Goal: Transaction & Acquisition: Purchase product/service

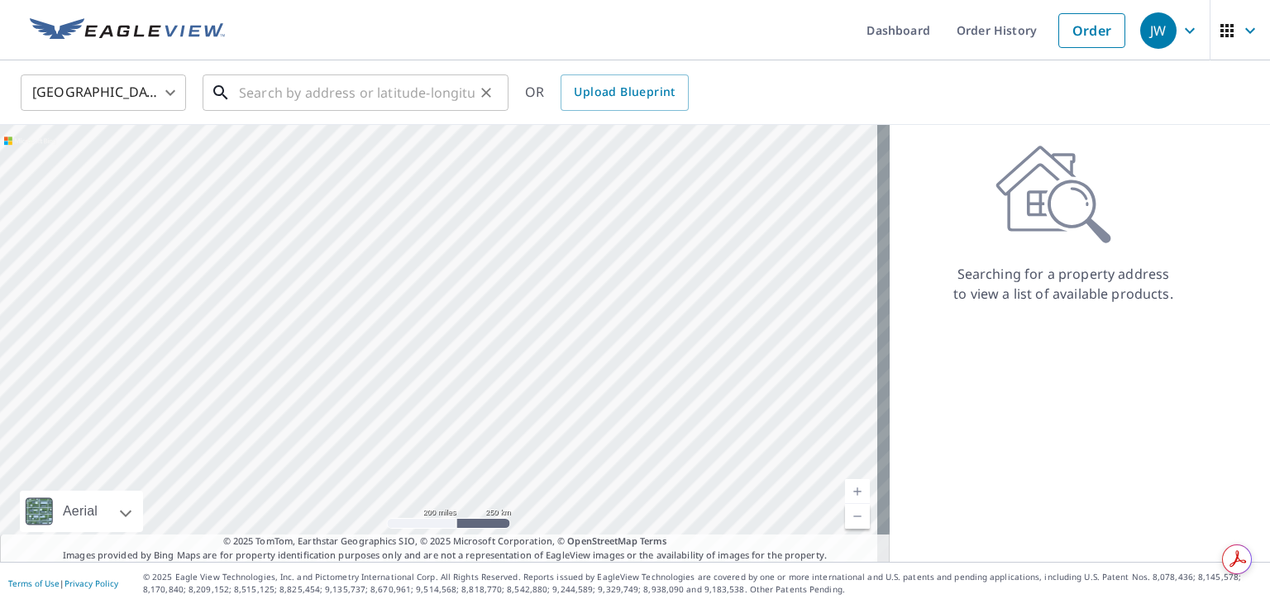
click at [440, 97] on input "text" at bounding box center [357, 92] width 236 height 46
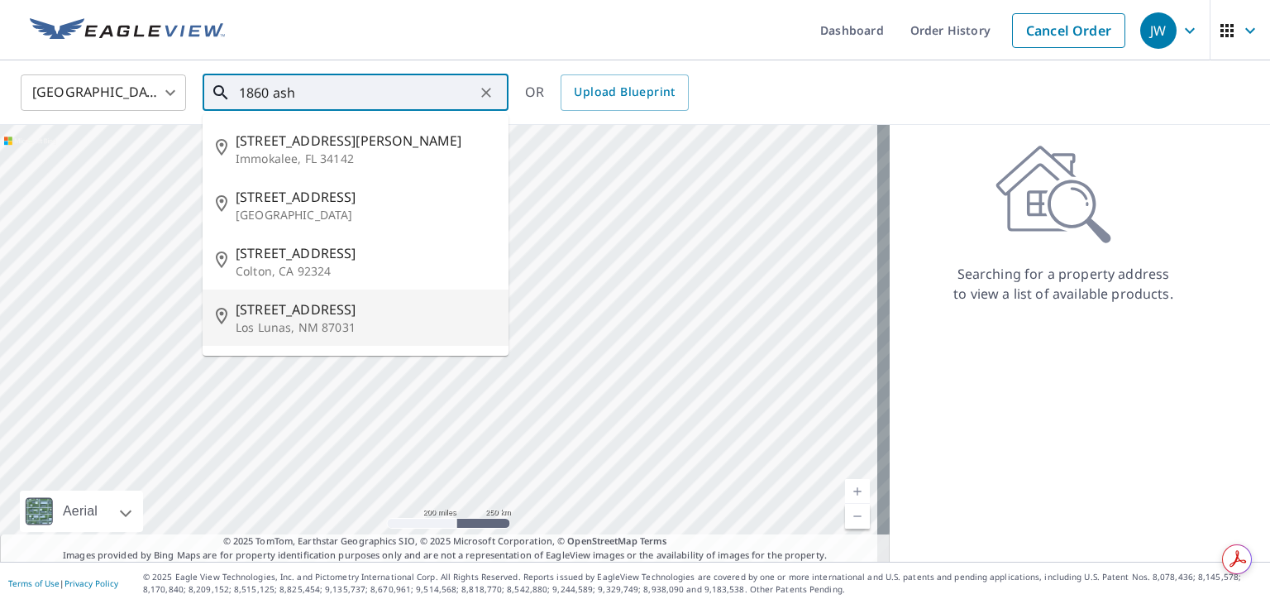
click at [378, 309] on span "[STREET_ADDRESS]" at bounding box center [366, 309] width 260 height 20
type input "[STREET_ADDRESS]"
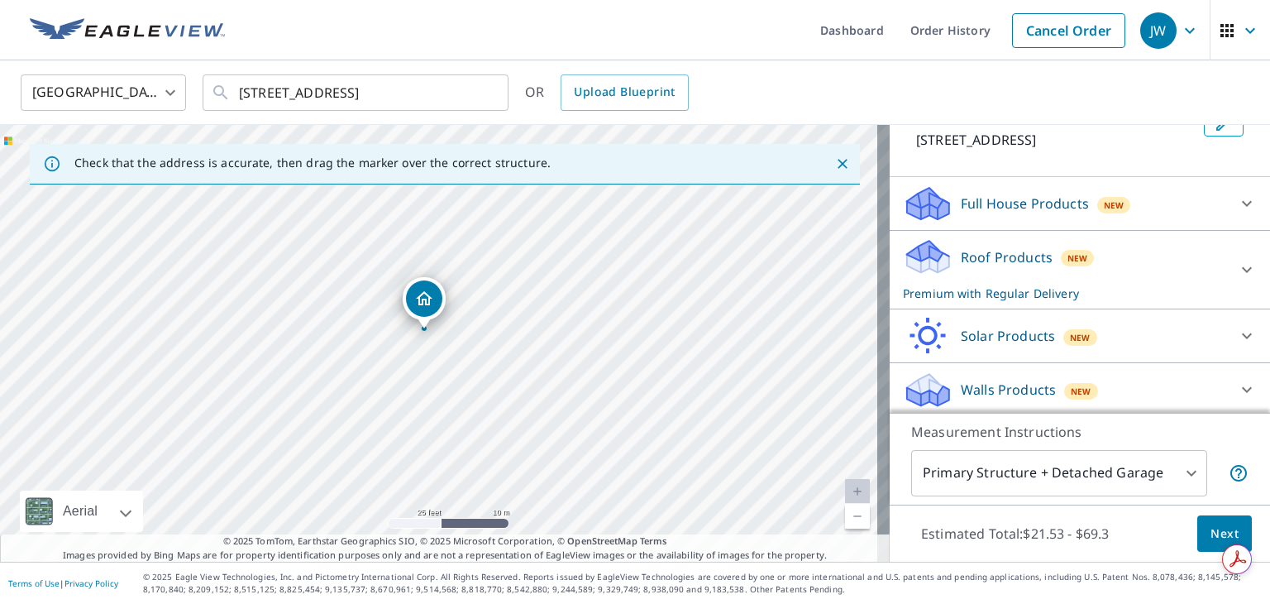
scroll to position [122, 0]
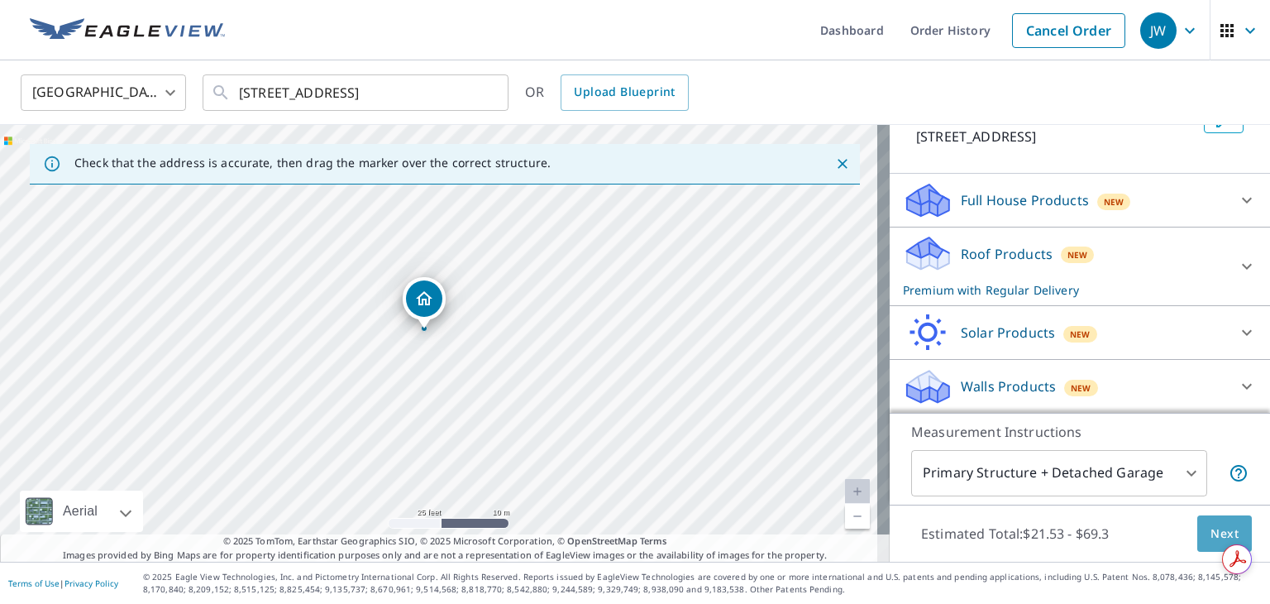
click at [1217, 525] on span "Next" at bounding box center [1225, 534] width 28 height 21
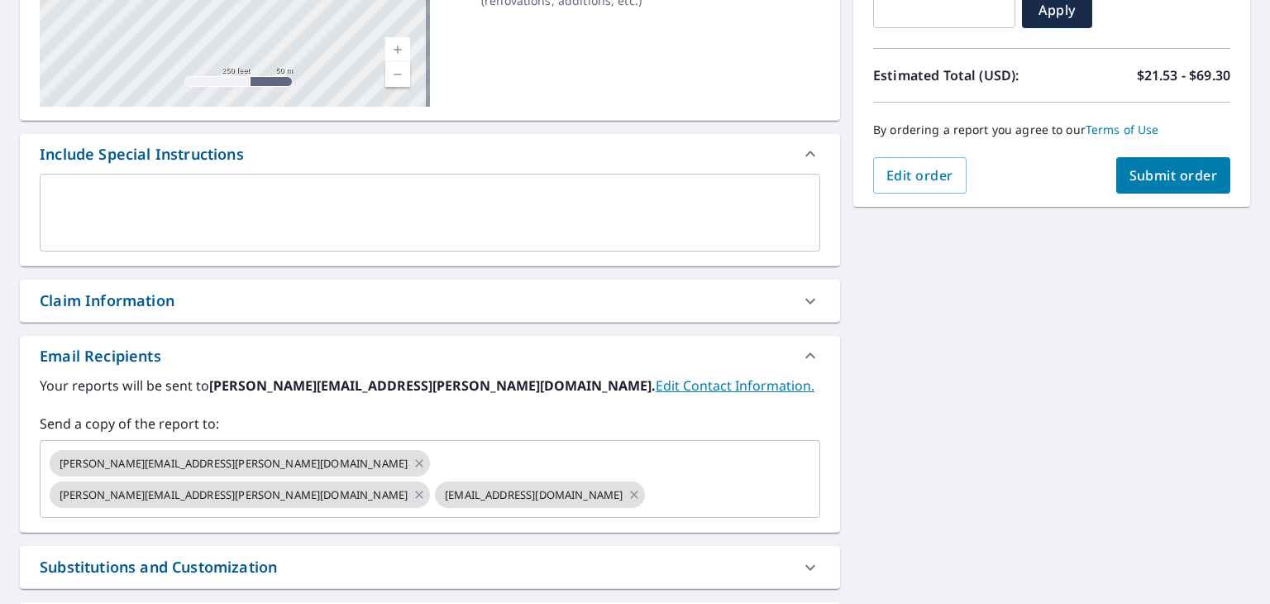
scroll to position [323, 0]
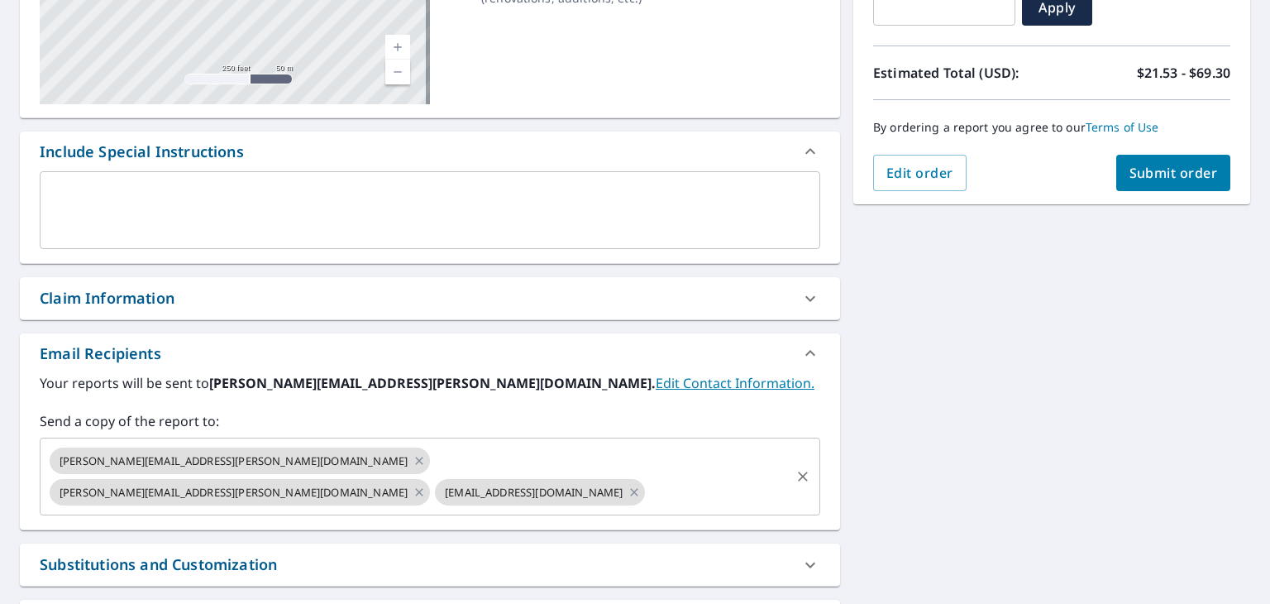
click at [665, 476] on input "text" at bounding box center [718, 491] width 141 height 31
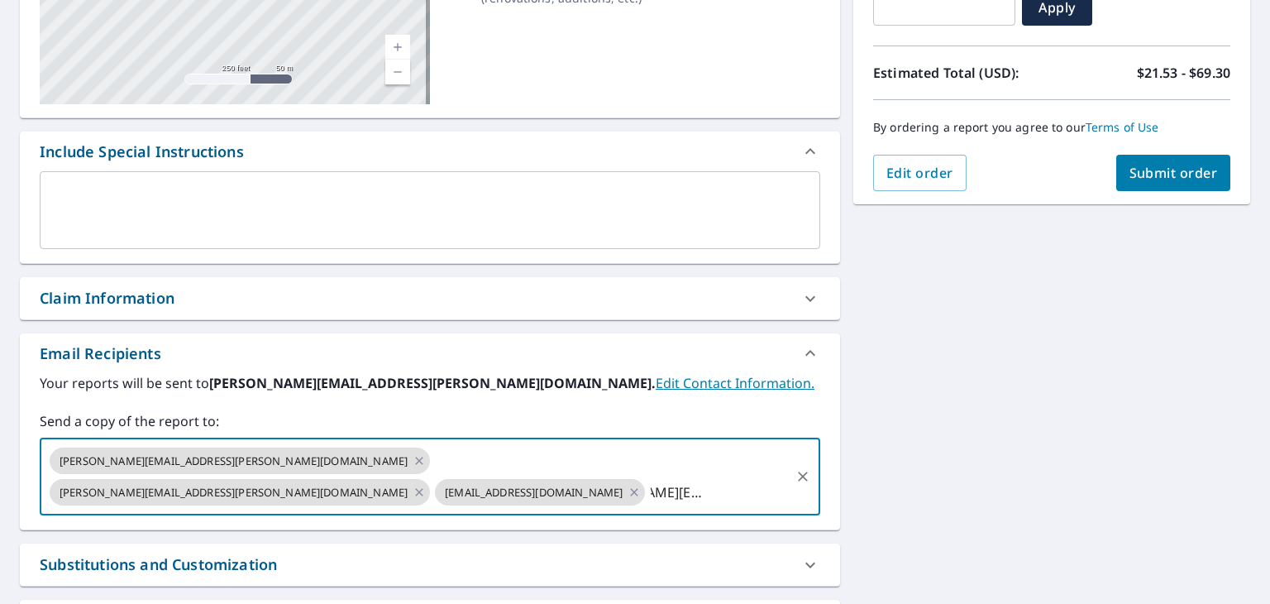
scroll to position [0, 90]
type input "william.mcdavid@wildwoodroof.com"
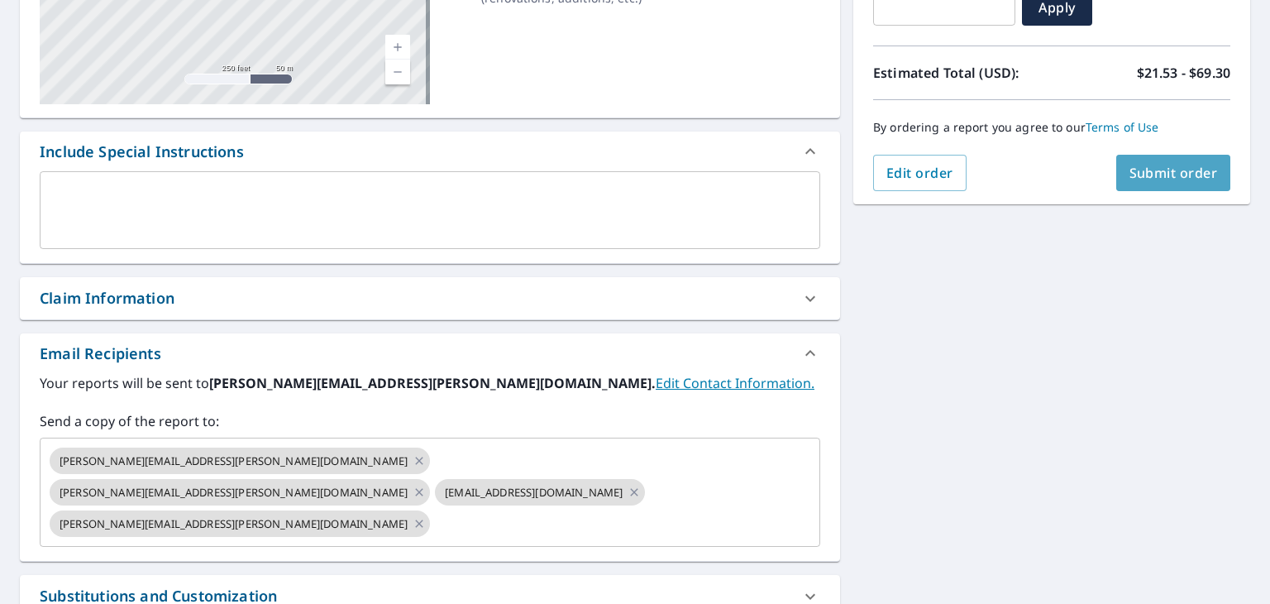
click at [1167, 179] on span "Submit order" at bounding box center [1174, 173] width 88 height 18
checkbox input "true"
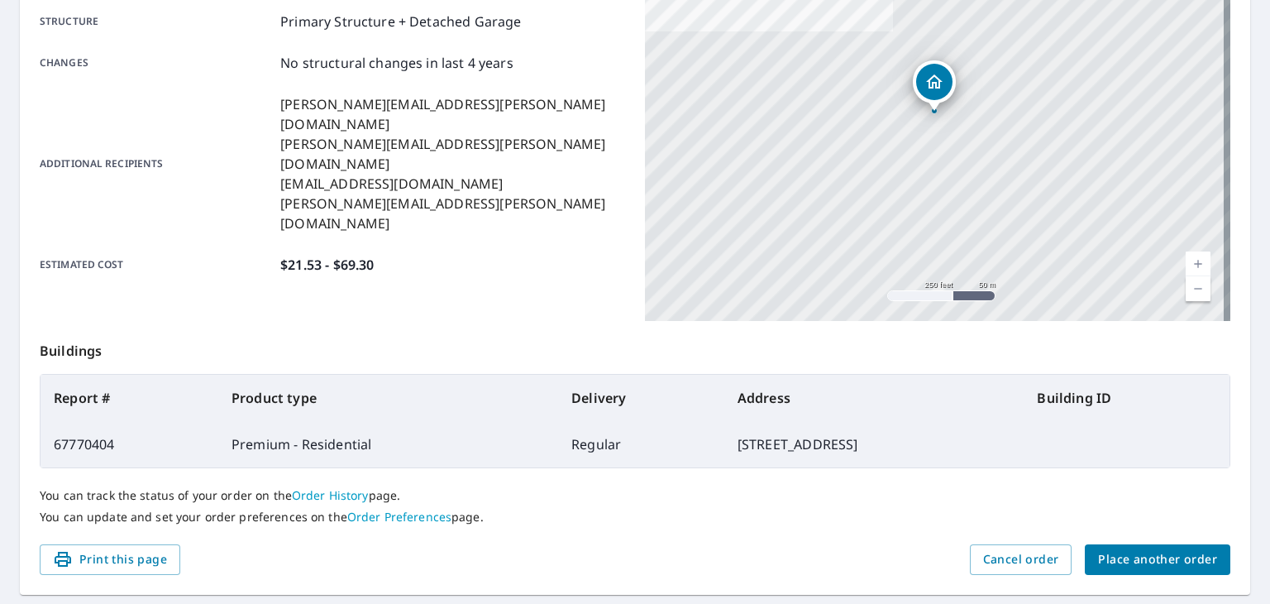
click at [1136, 567] on span "Place another order" at bounding box center [1157, 559] width 119 height 21
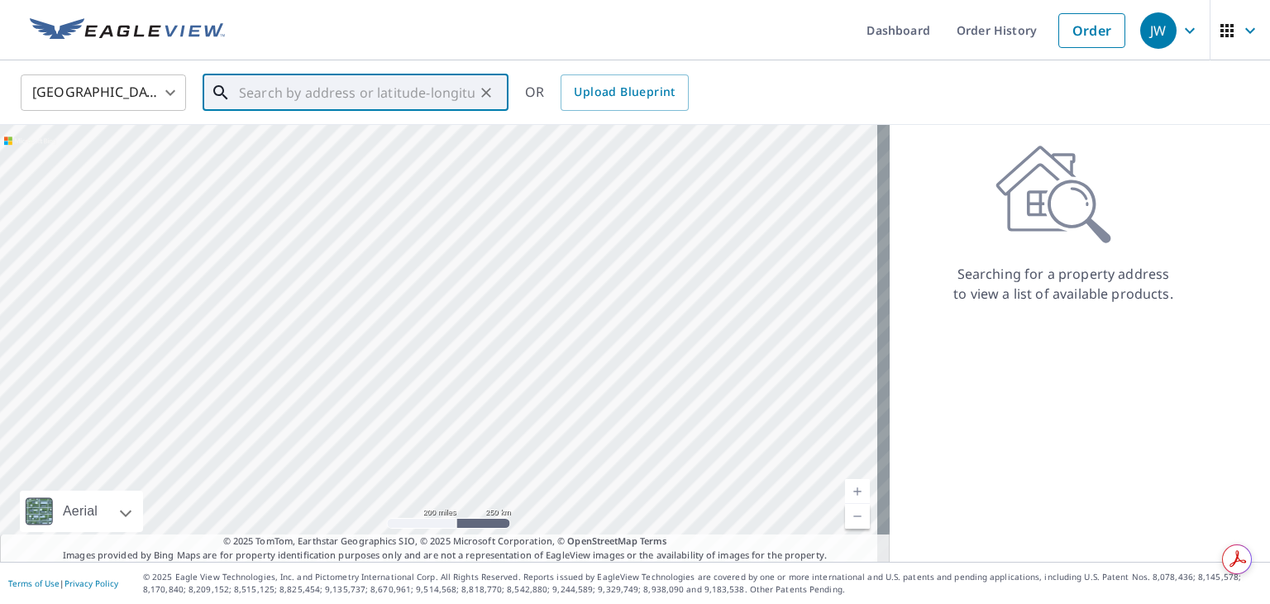
click at [407, 88] on input "text" at bounding box center [357, 92] width 236 height 46
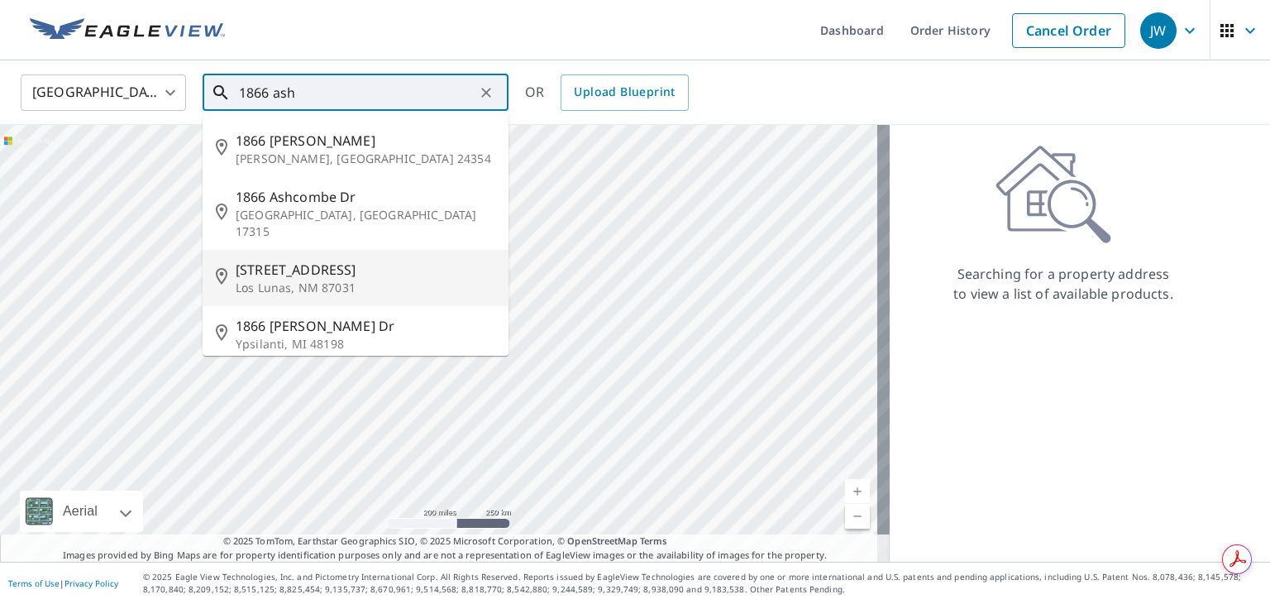
click at [369, 260] on span "1866 Ash Dr SW" at bounding box center [366, 270] width 260 height 20
type input "1866 Ash Dr SW Los Lunas, NM 87031"
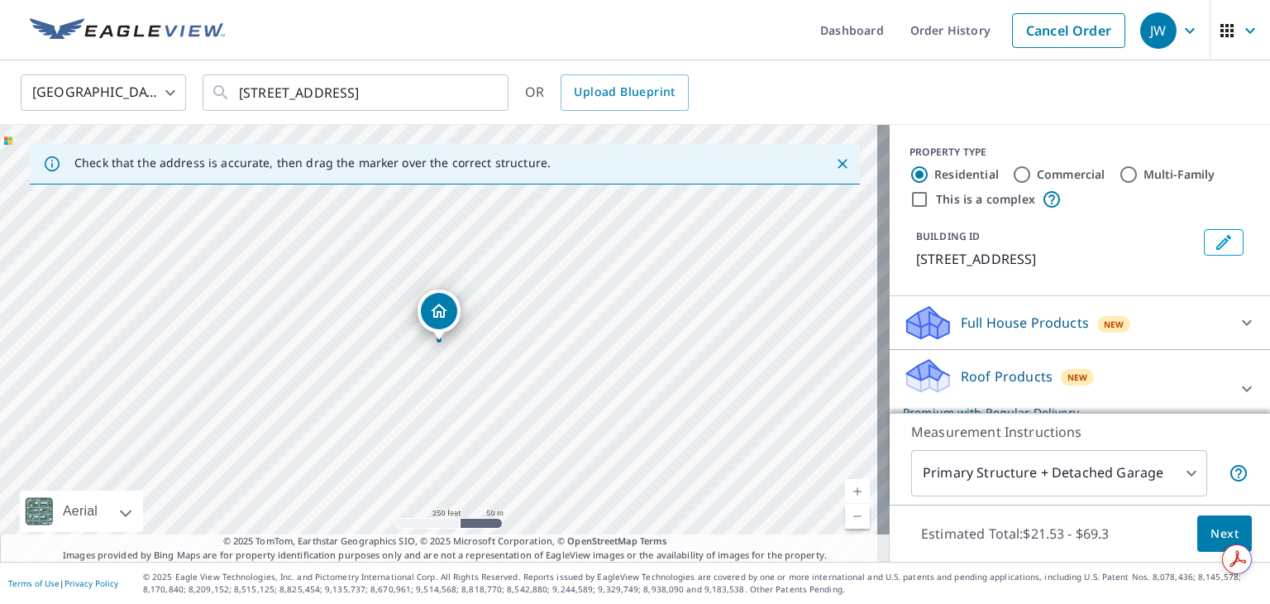
click at [1211, 533] on span "Next" at bounding box center [1225, 534] width 28 height 21
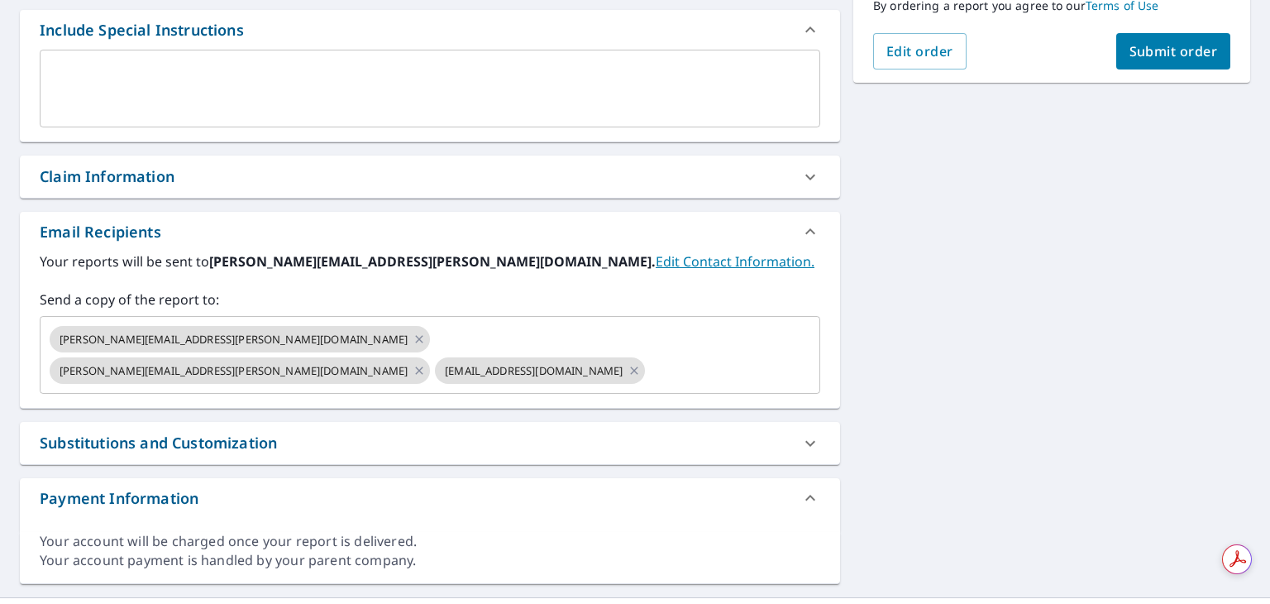
scroll to position [447, 0]
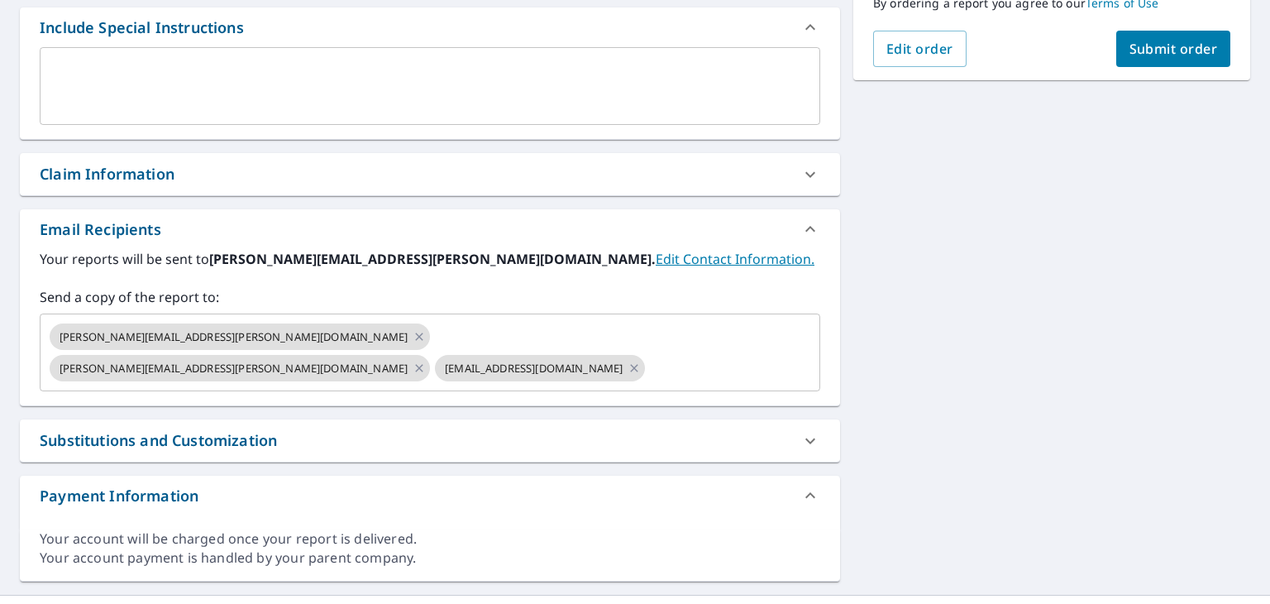
click at [734, 309] on div "Send a copy of the report to: michele.chrisco@wildwoodroof.com ashley.wood@wild…" at bounding box center [430, 339] width 781 height 104
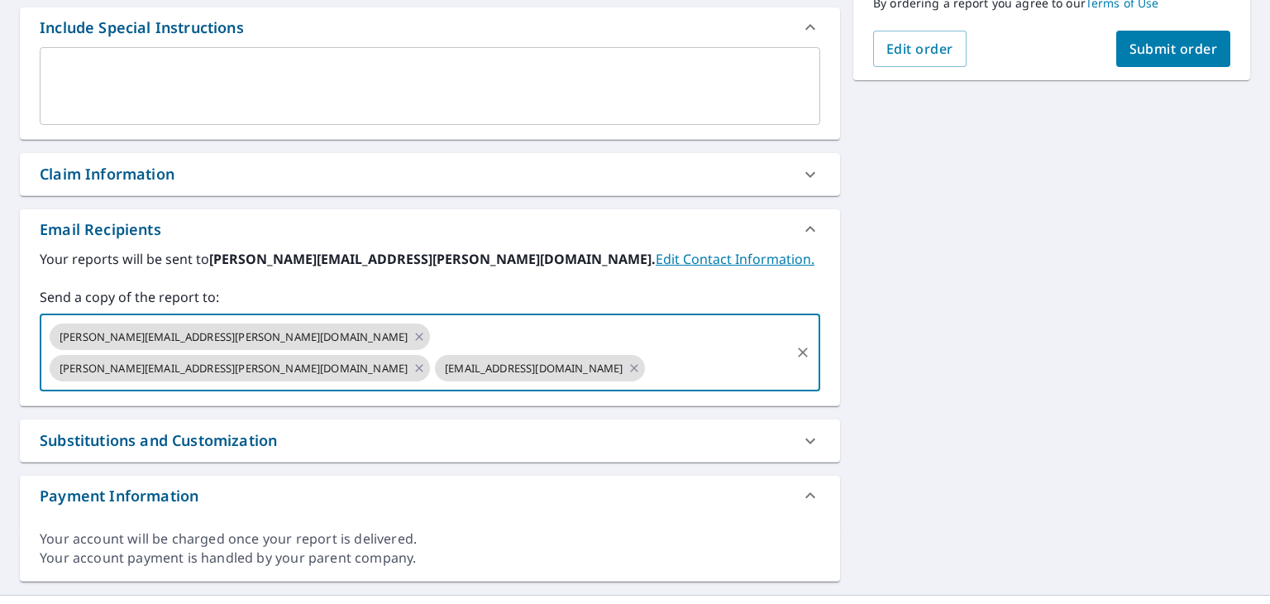
click at [728, 352] on input "text" at bounding box center [718, 367] width 141 height 31
type input "william.mcdavid@wildwoodroof.com"
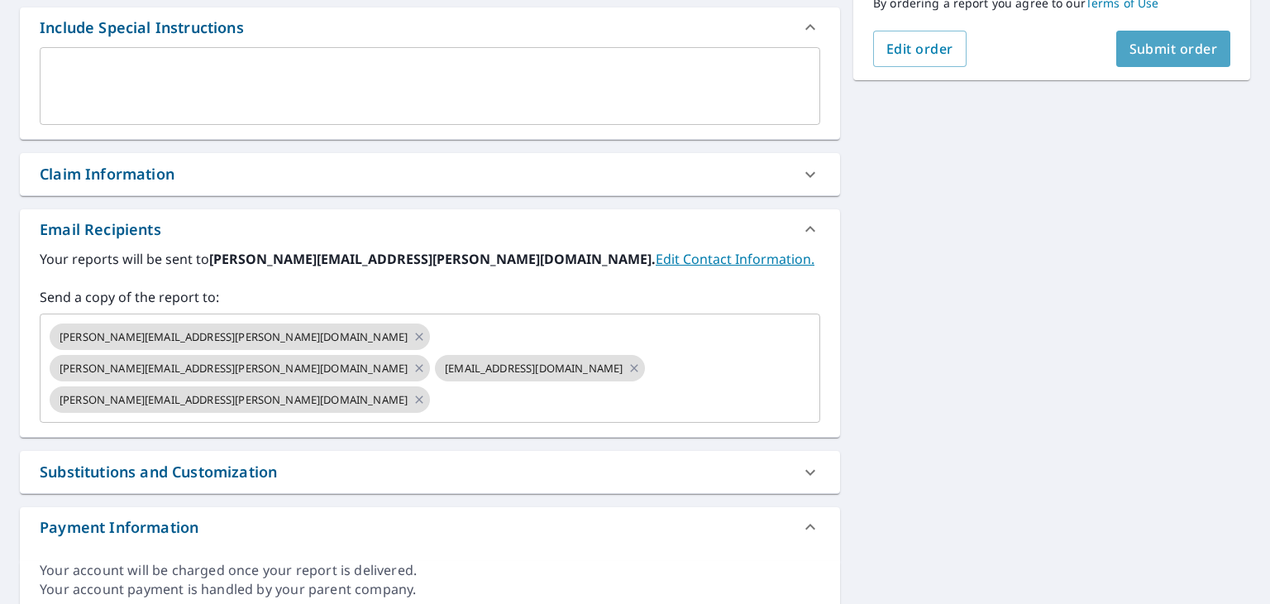
click at [1168, 53] on span "Submit order" at bounding box center [1174, 49] width 88 height 18
checkbox input "true"
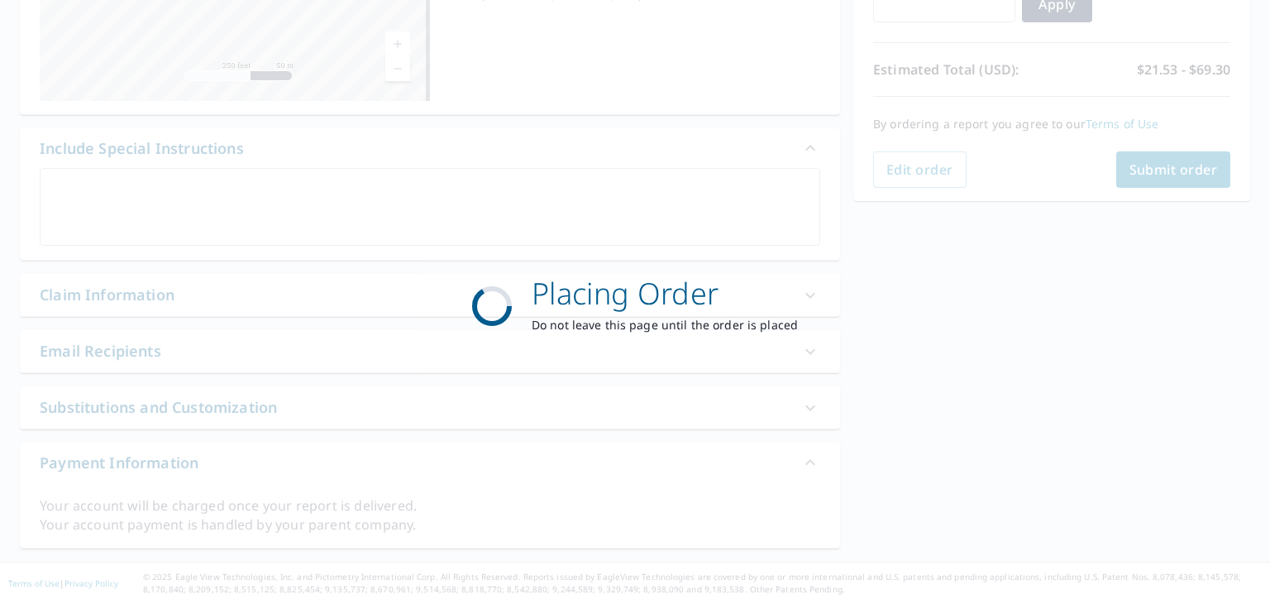
scroll to position [325, 0]
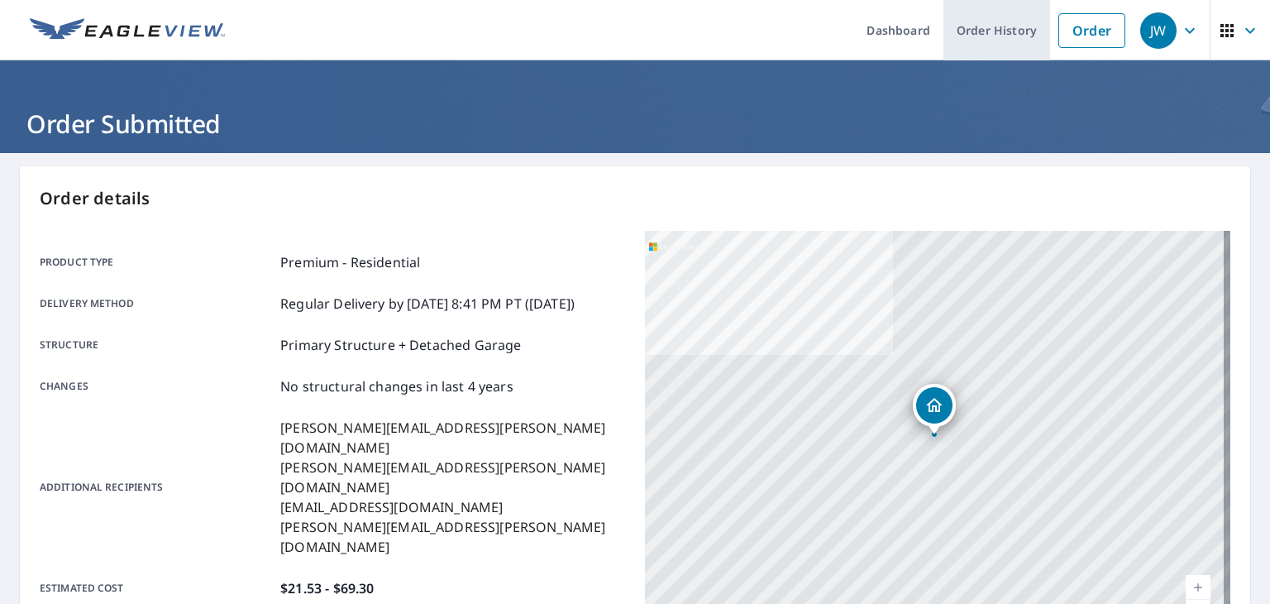
click at [997, 34] on link "Order History" at bounding box center [997, 30] width 107 height 60
